Goal: Check status: Check status

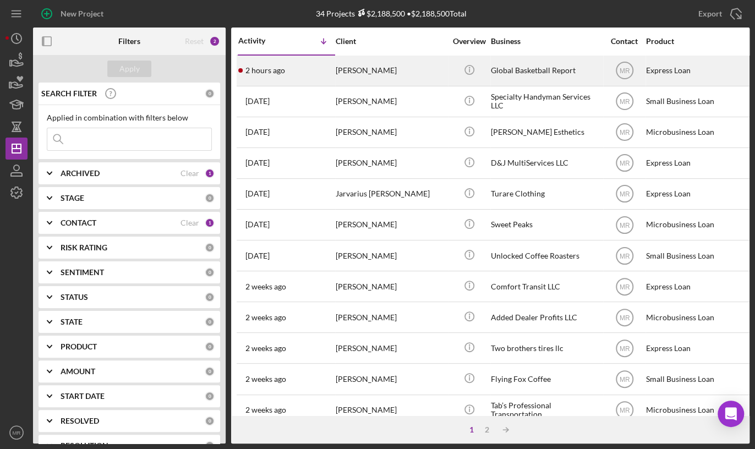
click at [306, 68] on div "2 hours ago [PERSON_NAME]" at bounding box center [286, 70] width 96 height 29
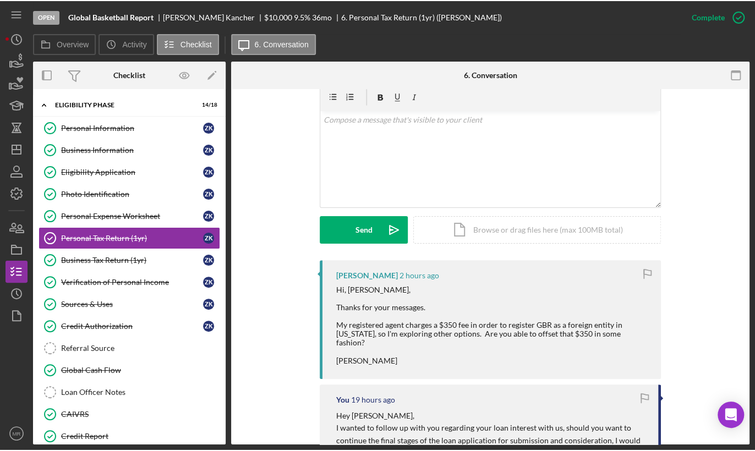
scroll to position [220, 0]
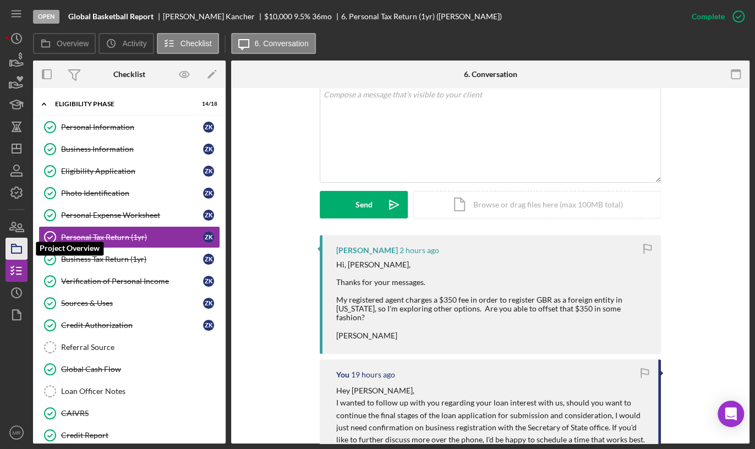
click at [13, 250] on icon "button" at bounding box center [17, 249] width 28 height 28
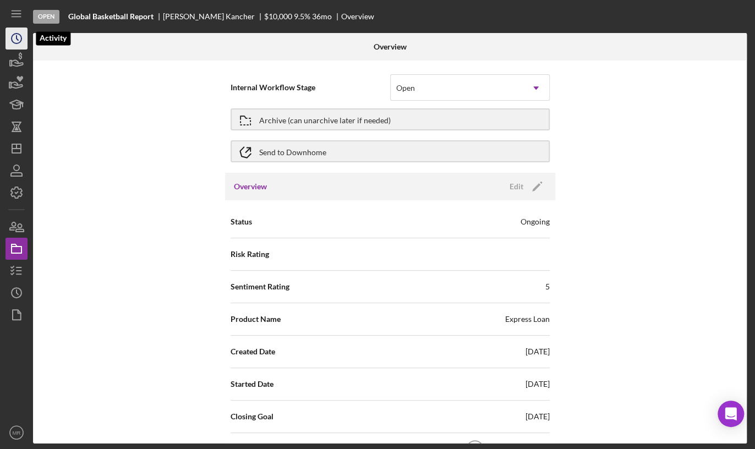
click at [23, 42] on icon "Icon/History" at bounding box center [17, 39] width 28 height 28
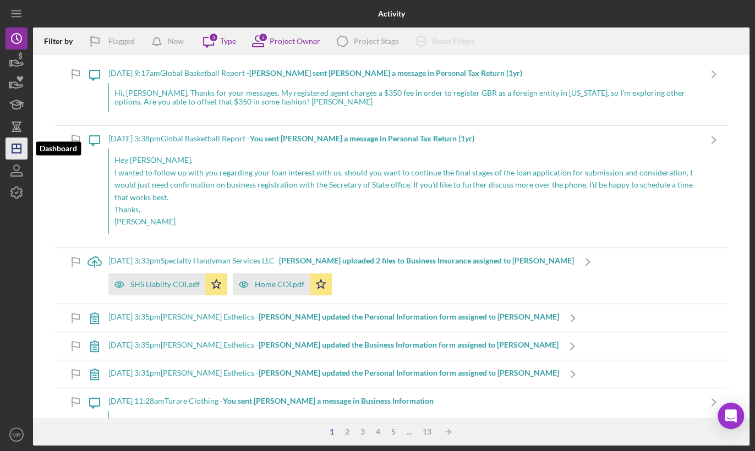
click at [13, 150] on icon "Icon/Dashboard" at bounding box center [17, 149] width 28 height 28
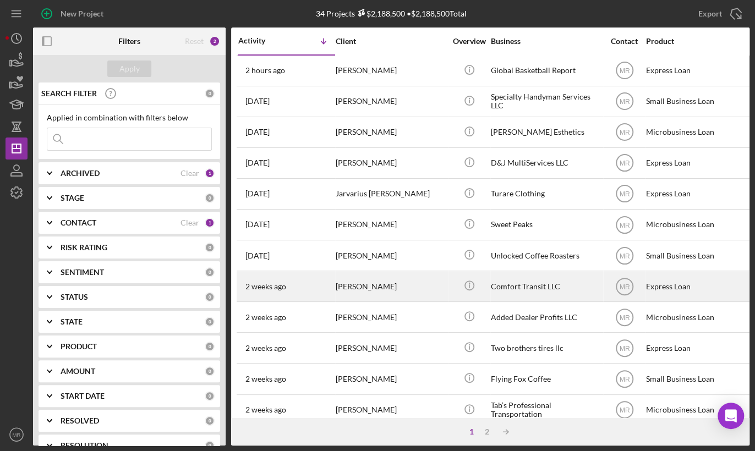
click at [567, 287] on div "Comfort Transit LLC" at bounding box center [546, 286] width 110 height 29
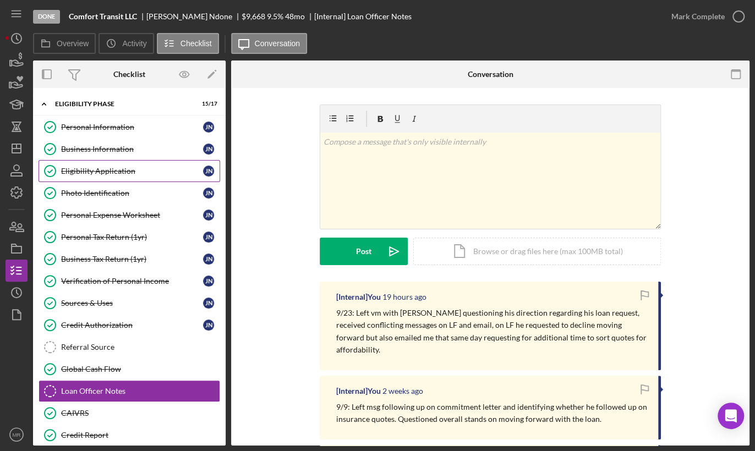
click at [126, 174] on div "Eligibility Application" at bounding box center [132, 171] width 142 height 9
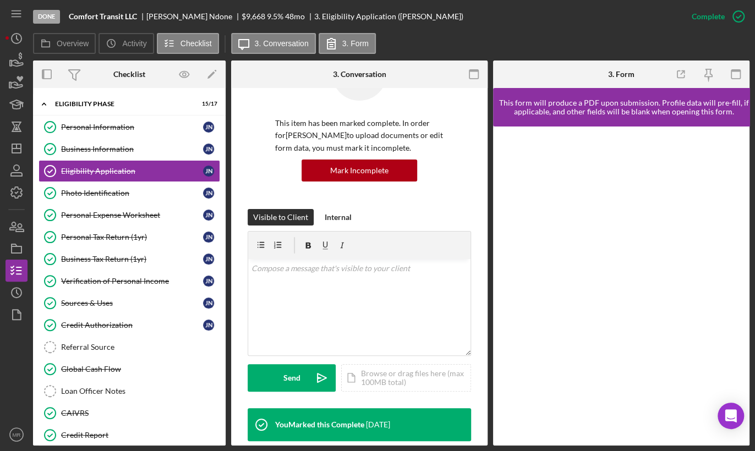
scroll to position [220, 0]
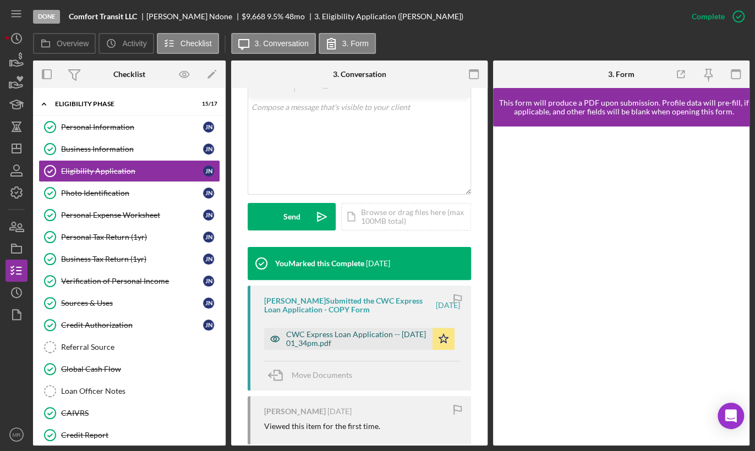
click at [312, 341] on div "CWC Express Loan Application -- [DATE] 01_34pm.pdf" at bounding box center [356, 339] width 141 height 18
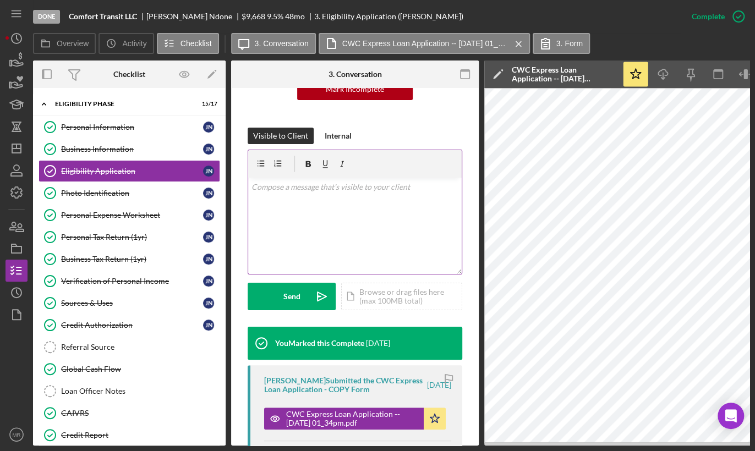
scroll to position [57, 0]
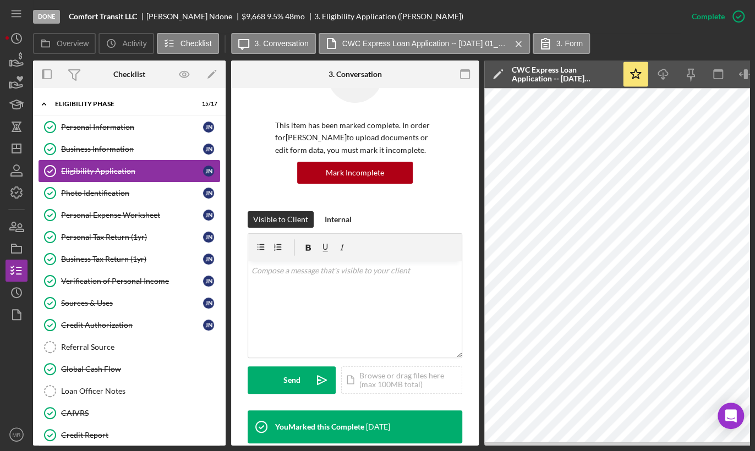
click at [118, 170] on div "Eligibility Application" at bounding box center [132, 171] width 142 height 9
click at [117, 148] on div "Business Information" at bounding box center [132, 149] width 142 height 9
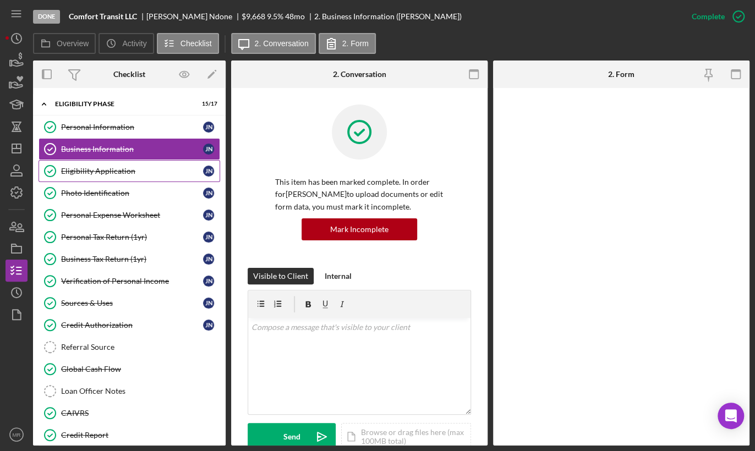
click at [106, 172] on div "Eligibility Application" at bounding box center [132, 171] width 142 height 9
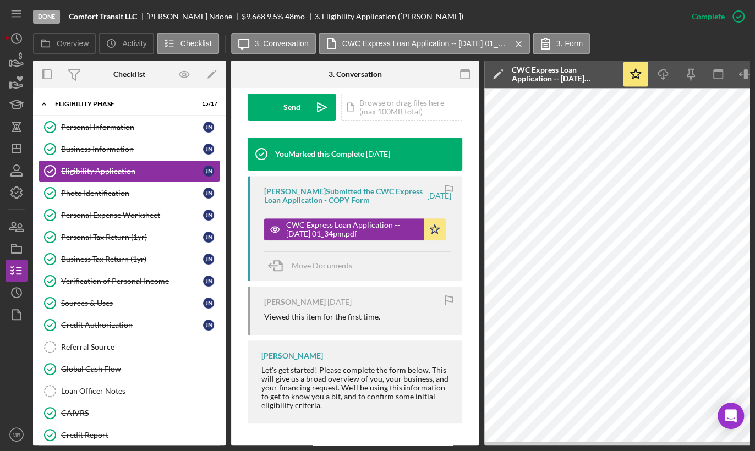
scroll to position [332, 0]
click at [19, 156] on icon "Icon/Dashboard" at bounding box center [17, 149] width 28 height 28
